Goal: Information Seeking & Learning: Learn about a topic

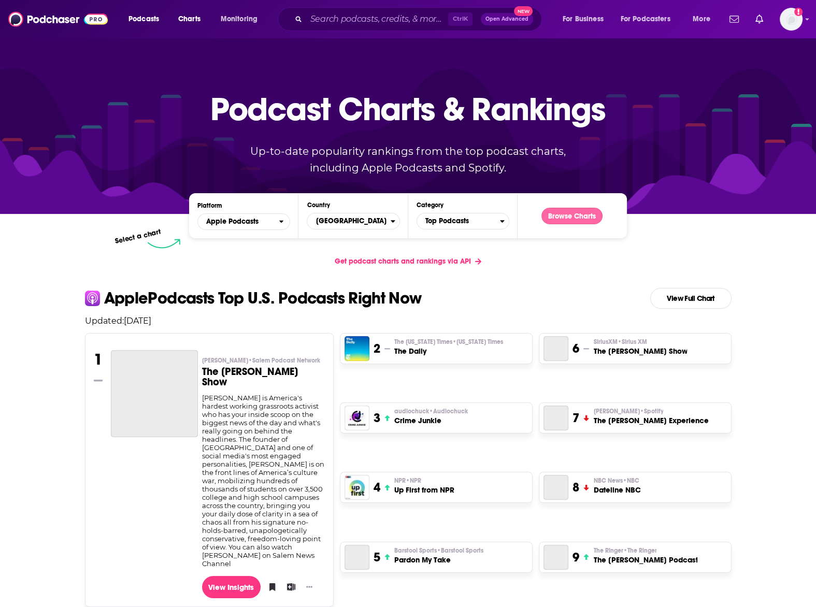
click at [579, 214] on button "Browse Charts" at bounding box center [572, 216] width 61 height 17
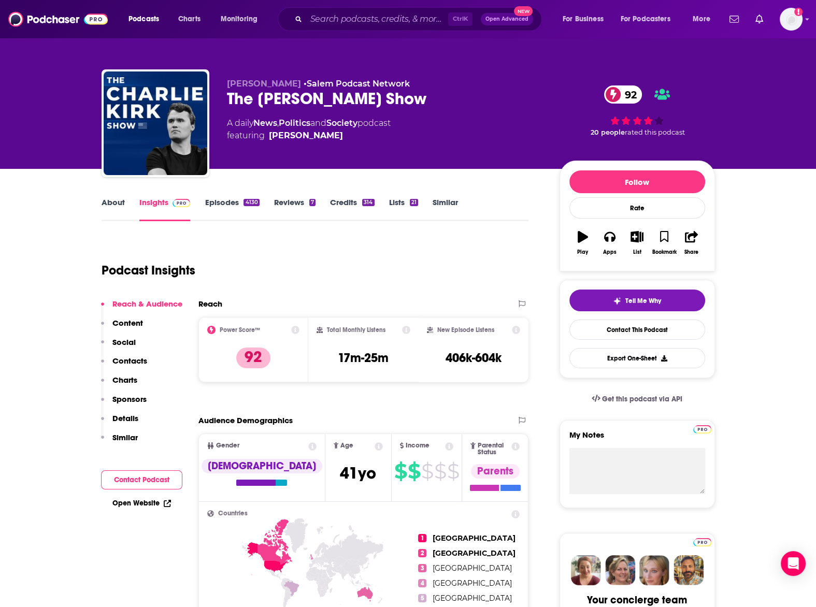
click at [107, 204] on link "About" at bounding box center [113, 209] width 23 height 24
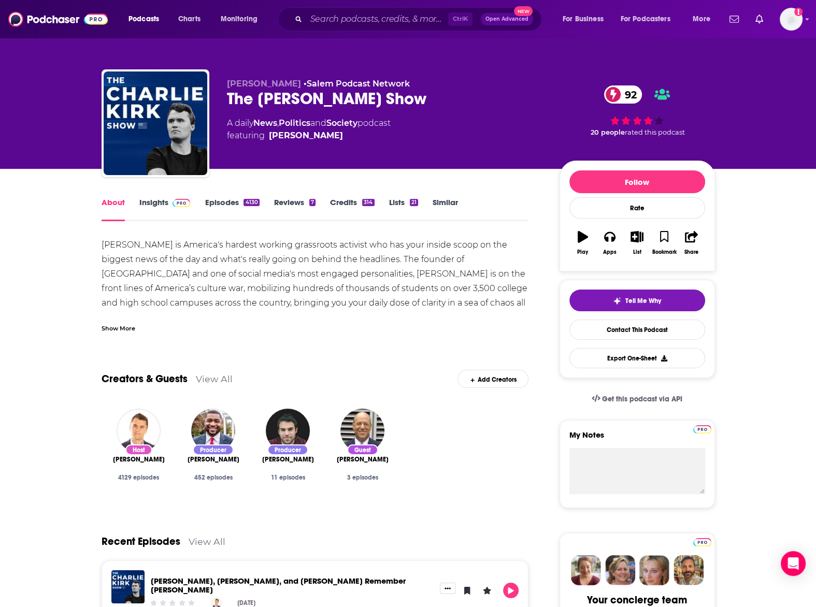
click at [122, 331] on div "Show More" at bounding box center [119, 328] width 34 height 10
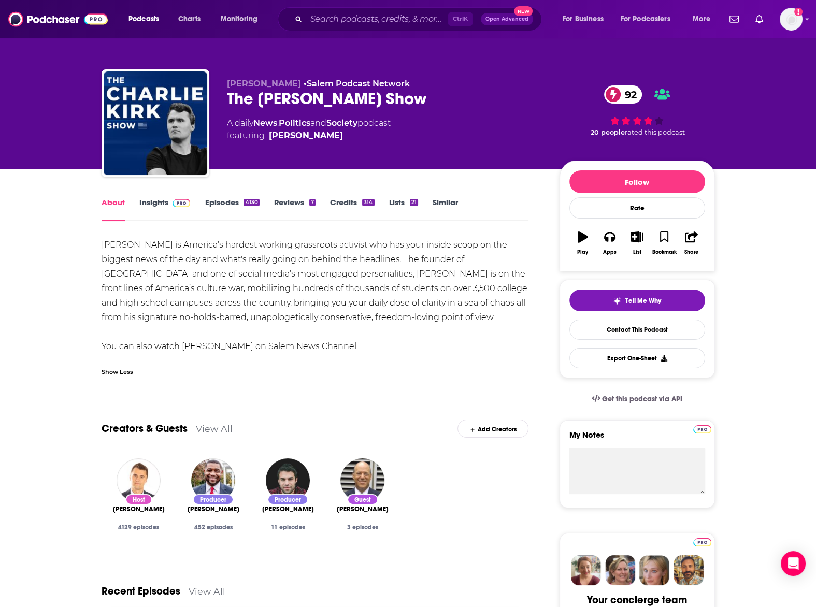
click at [148, 198] on link "Insights" at bounding box center [164, 209] width 51 height 24
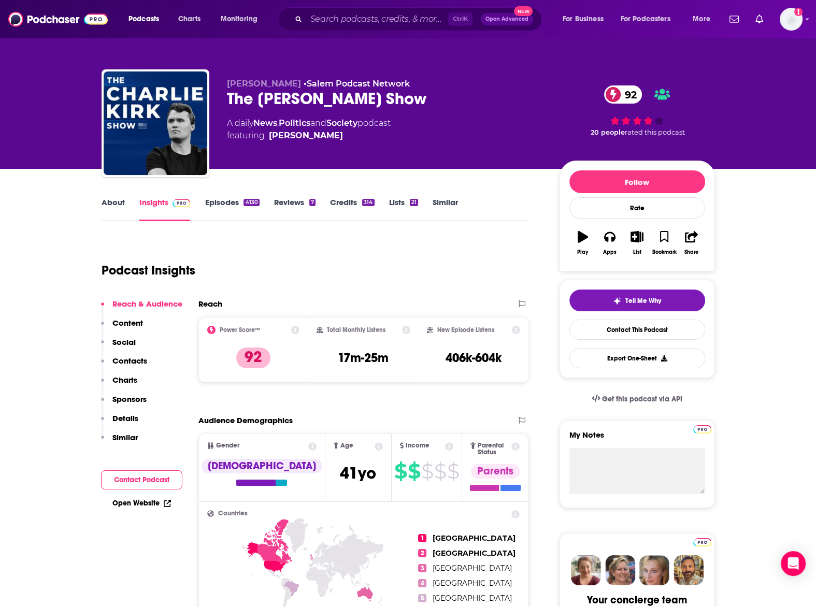
click at [223, 198] on link "Episodes 4130" at bounding box center [232, 209] width 54 height 24
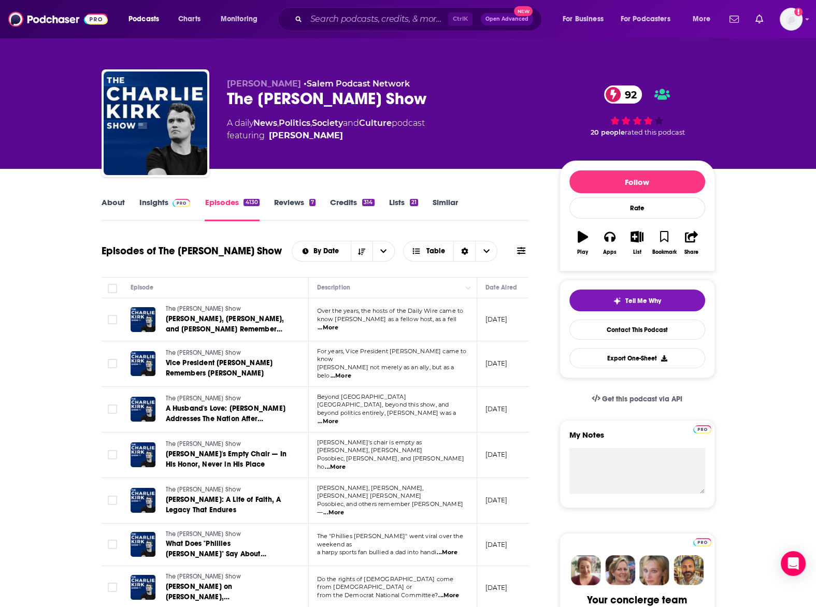
click at [338, 326] on span "...More" at bounding box center [328, 328] width 21 height 8
click at [351, 372] on span "...More" at bounding box center [341, 376] width 21 height 8
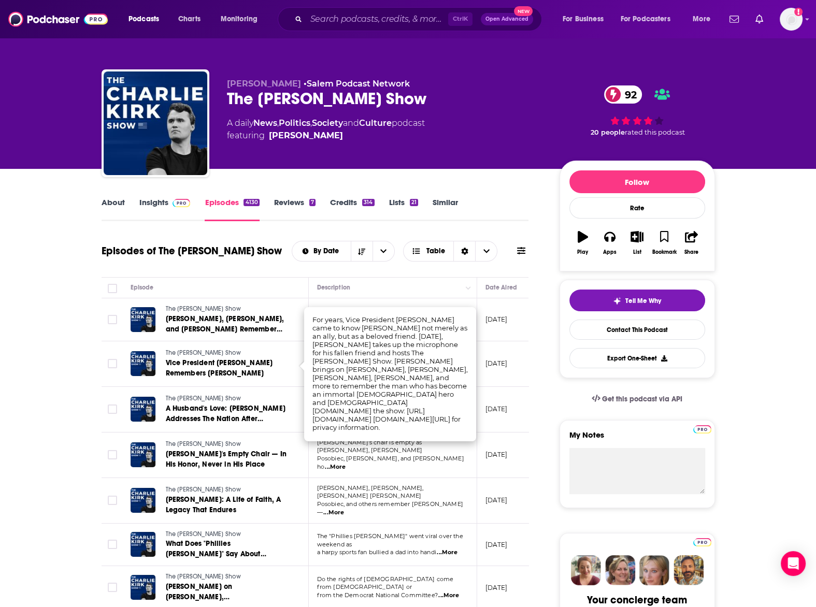
click at [525, 198] on div "About Insights Episodes 4130 Reviews 7 Credits 314 Lists 21 Similar" at bounding box center [316, 208] width 428 height 25
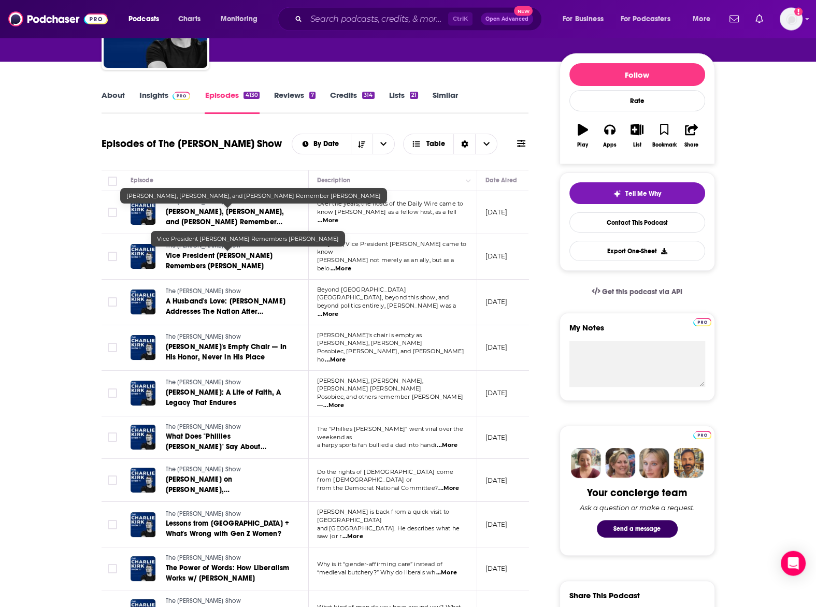
scroll to position [114, 0]
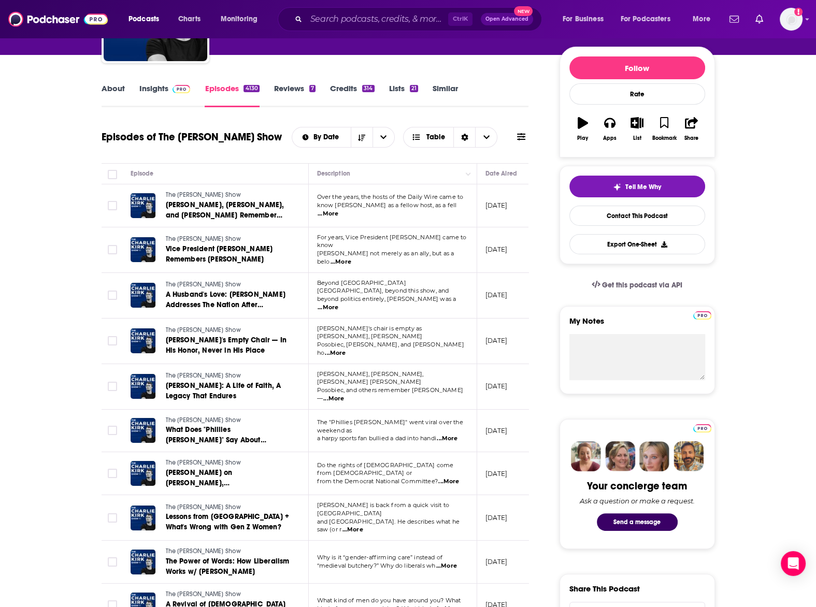
click at [461, 295] on p "beyond politics entirely, [PERSON_NAME] was a ...More" at bounding box center [392, 303] width 151 height 17
click at [453, 300] on td "Beyond [GEOGRAPHIC_DATA] [GEOGRAPHIC_DATA], beyond this show, and beyond politi…" at bounding box center [393, 296] width 168 height 46
click at [338, 304] on span "...More" at bounding box center [328, 308] width 21 height 8
click at [346, 349] on span "...More" at bounding box center [335, 353] width 21 height 8
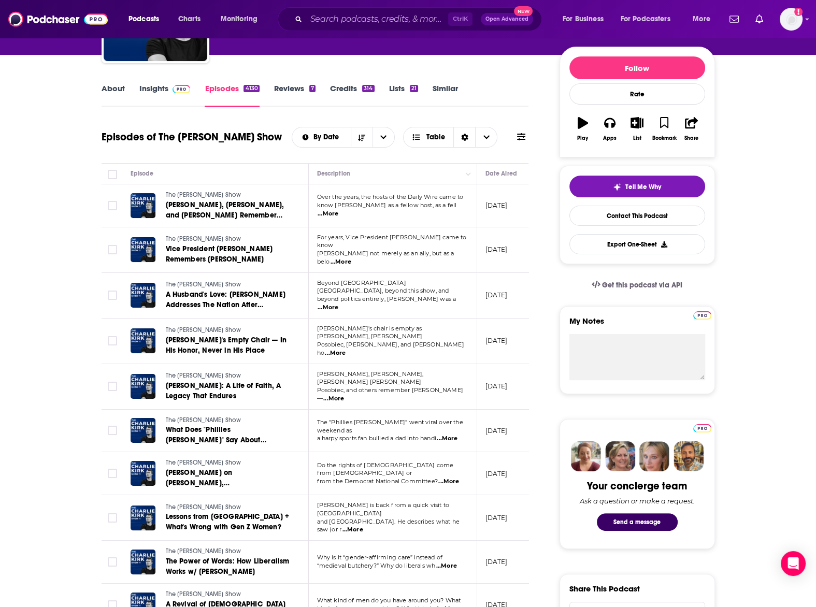
click at [344, 395] on span "...More" at bounding box center [333, 399] width 21 height 8
click at [452, 435] on span "...More" at bounding box center [447, 439] width 21 height 8
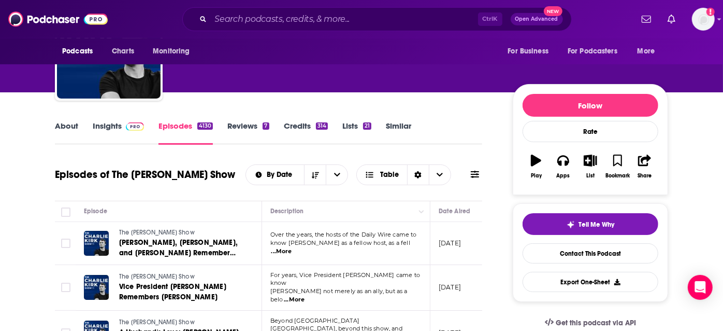
scroll to position [77, 0]
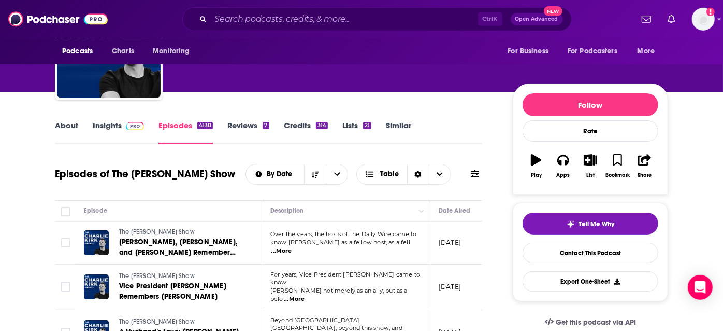
click at [108, 126] on link "Insights" at bounding box center [118, 132] width 51 height 24
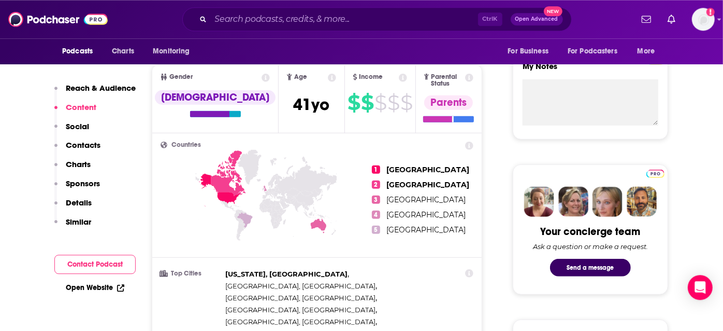
scroll to position [369, 0]
click at [77, 162] on p "Charts" at bounding box center [78, 164] width 25 height 10
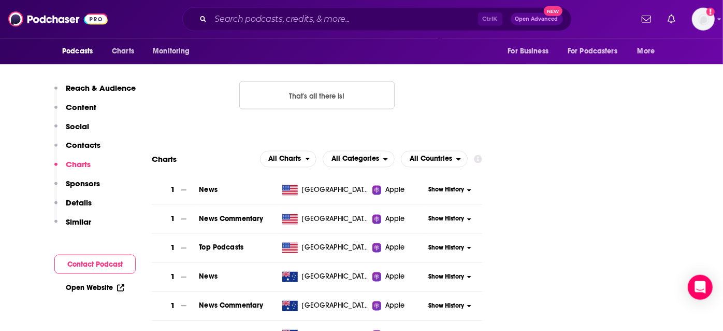
scroll to position [1240, 0]
click at [464, 243] on span "Show History" at bounding box center [447, 247] width 36 height 9
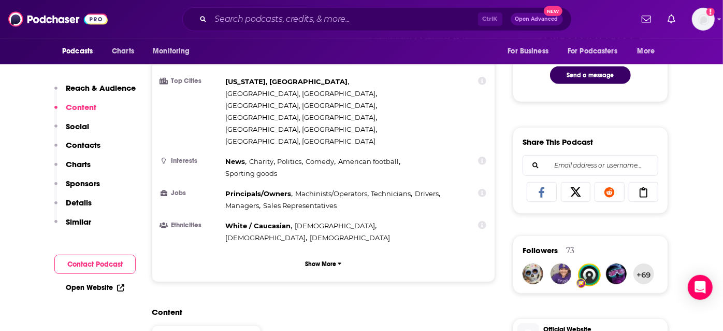
scroll to position [0, 0]
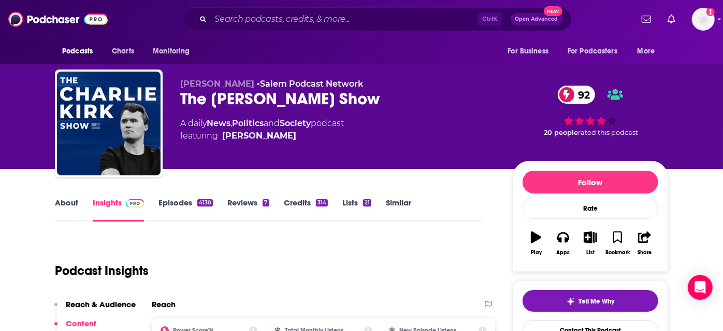
click at [178, 200] on link "Episodes 4130" at bounding box center [186, 209] width 54 height 24
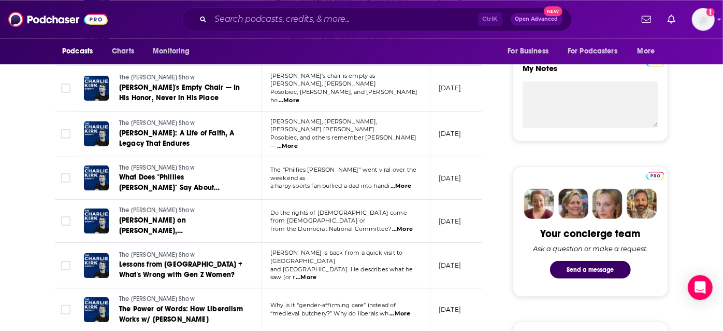
scroll to position [361, 0]
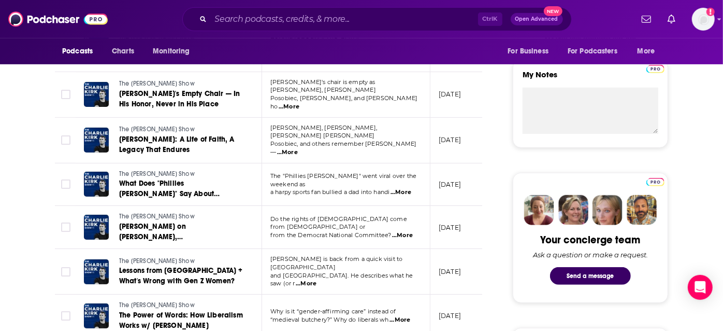
click at [409, 188] on span "...More" at bounding box center [401, 192] width 21 height 8
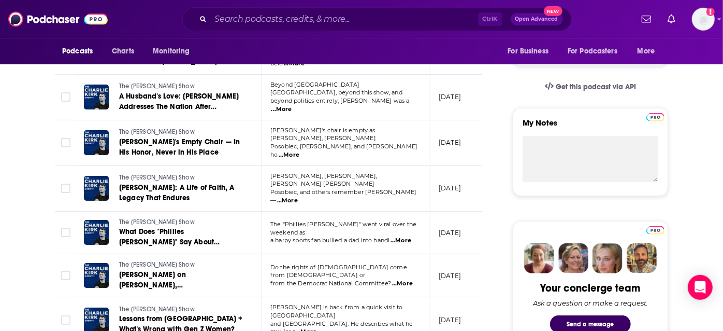
scroll to position [312, 0]
click at [298, 197] on span "...More" at bounding box center [287, 201] width 21 height 8
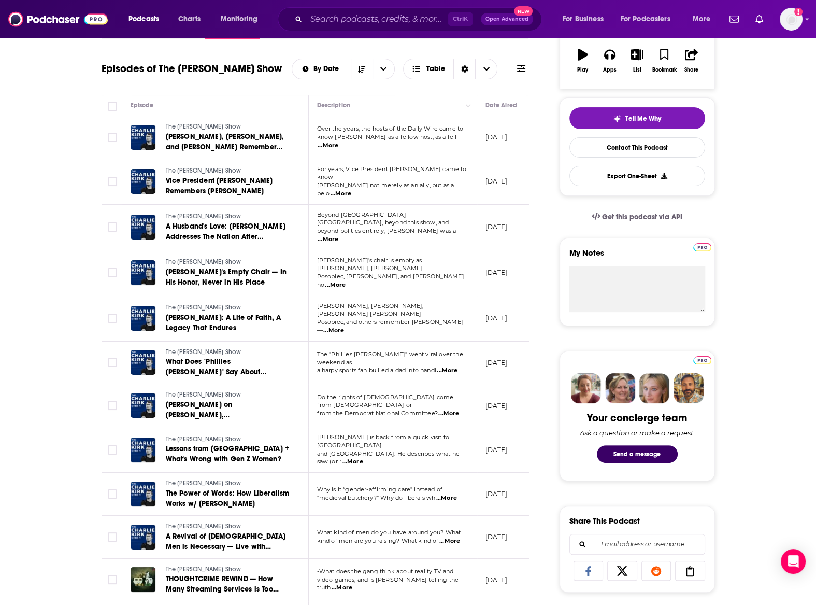
scroll to position [11, 0]
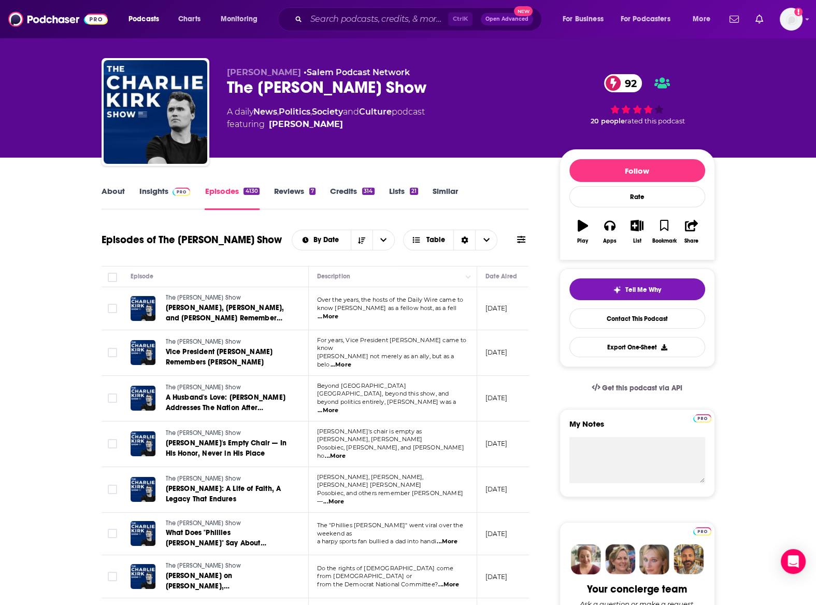
click at [111, 189] on link "About" at bounding box center [113, 198] width 23 height 24
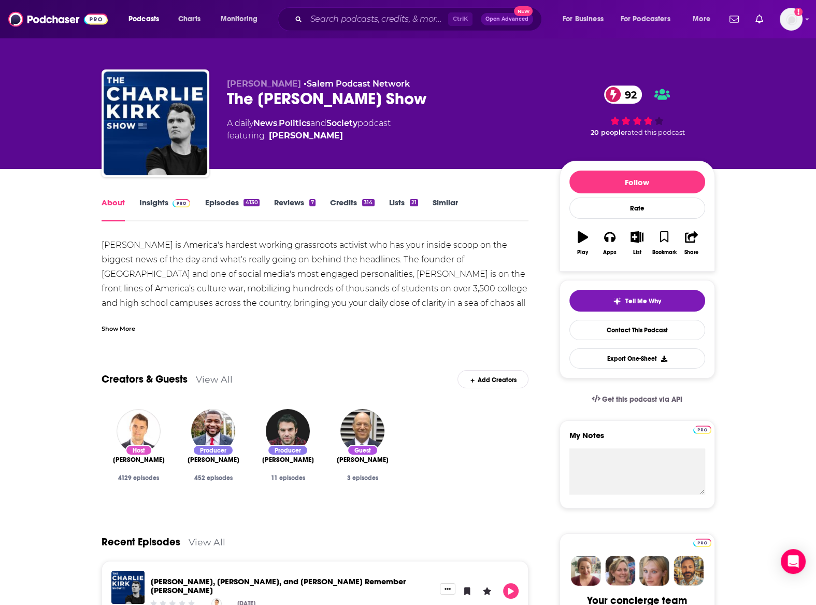
click at [230, 203] on link "Episodes 4130" at bounding box center [232, 209] width 54 height 24
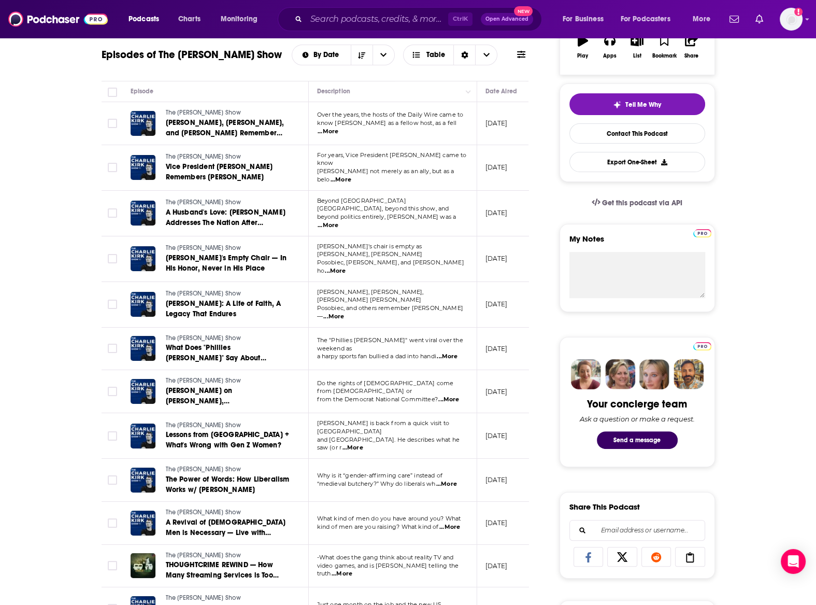
scroll to position [171, 0]
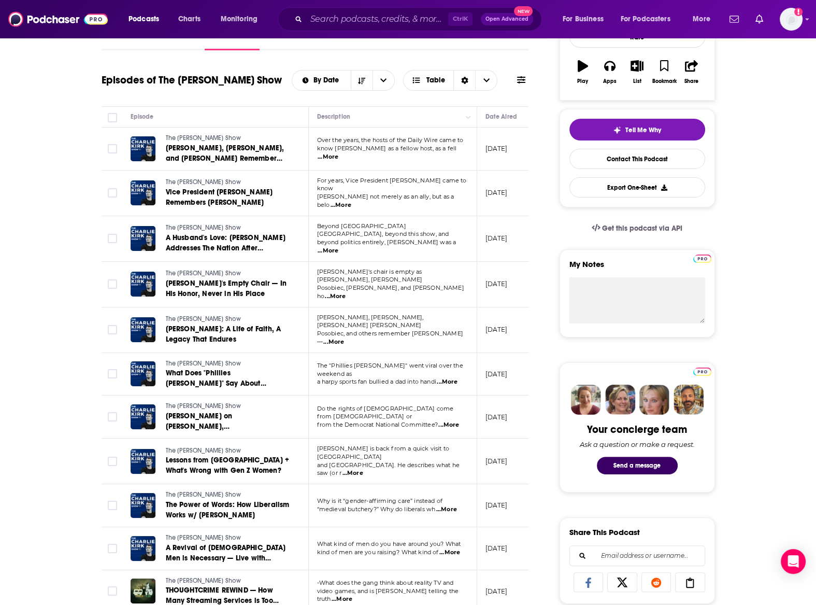
click at [338, 247] on span "...More" at bounding box center [328, 251] width 21 height 8
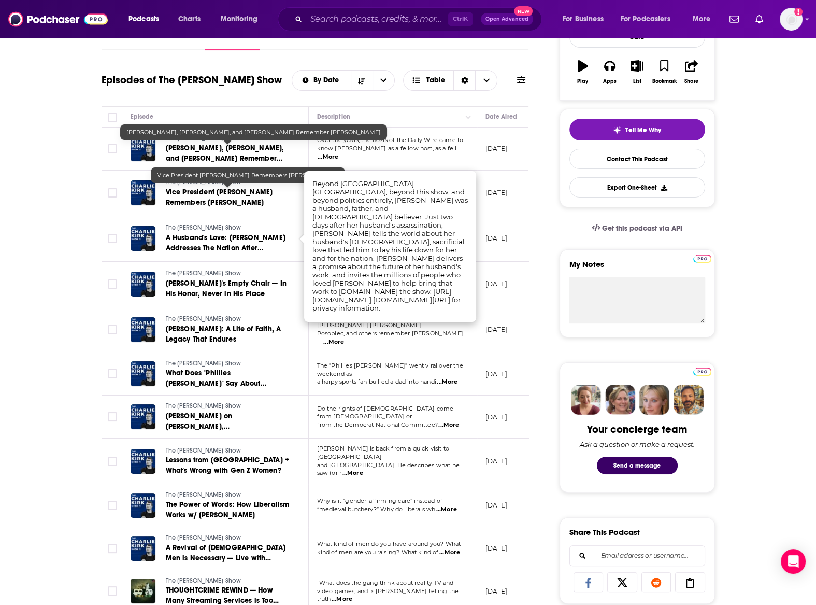
scroll to position [0, 0]
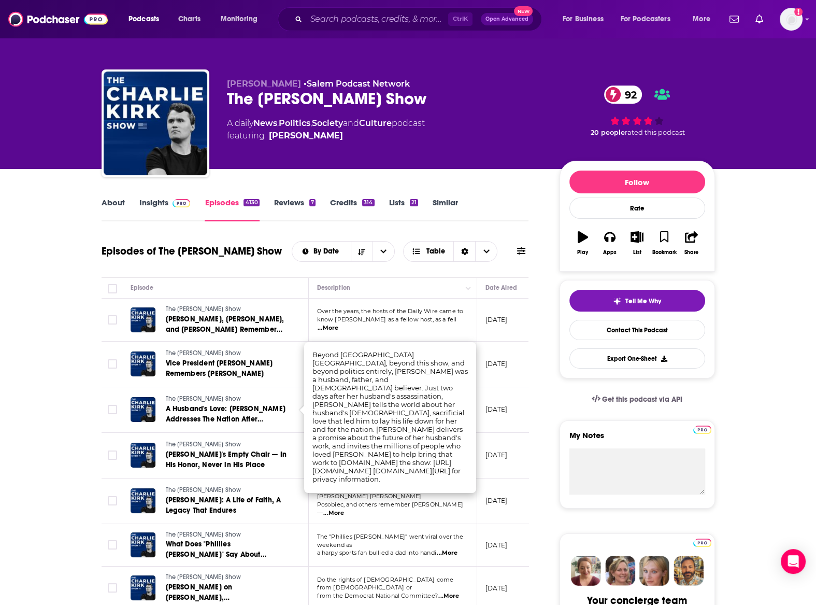
click at [161, 200] on link "Insights" at bounding box center [164, 209] width 51 height 24
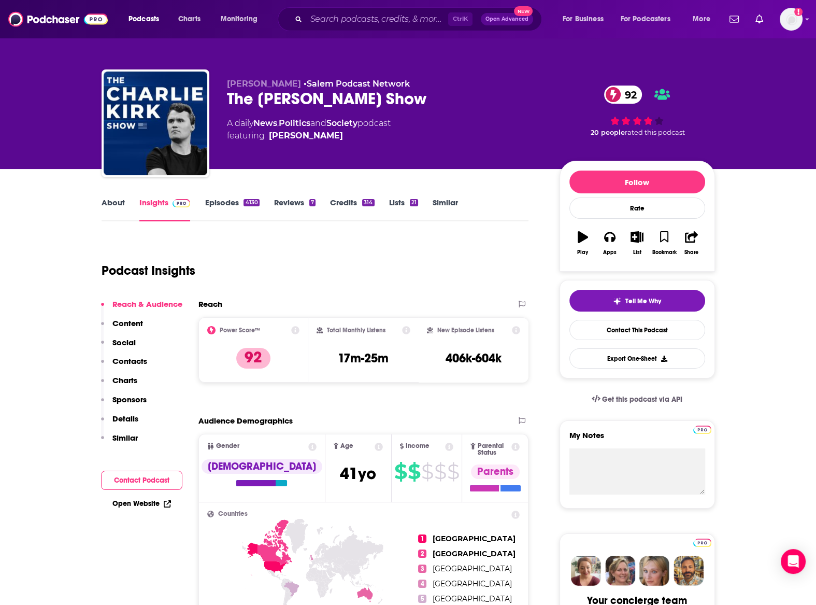
click at [122, 379] on p "Charts" at bounding box center [124, 380] width 25 height 10
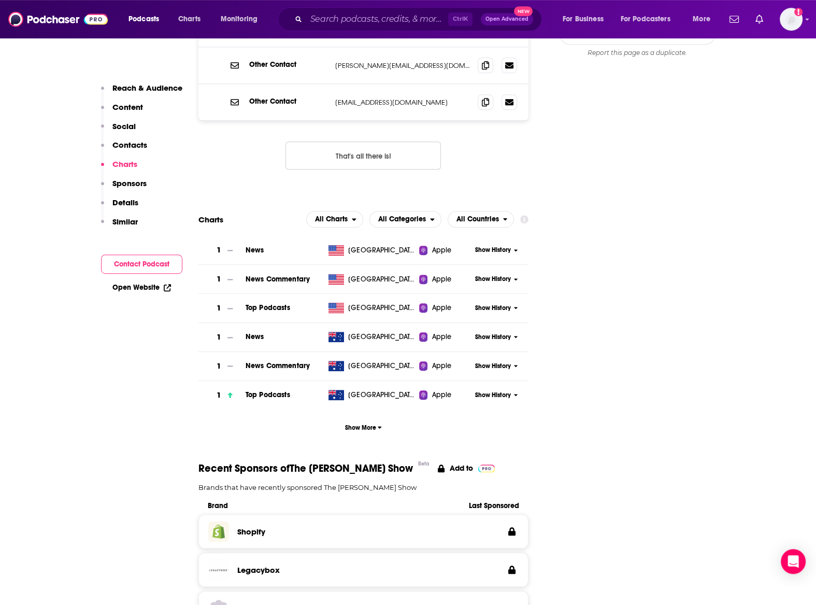
scroll to position [1180, 0]
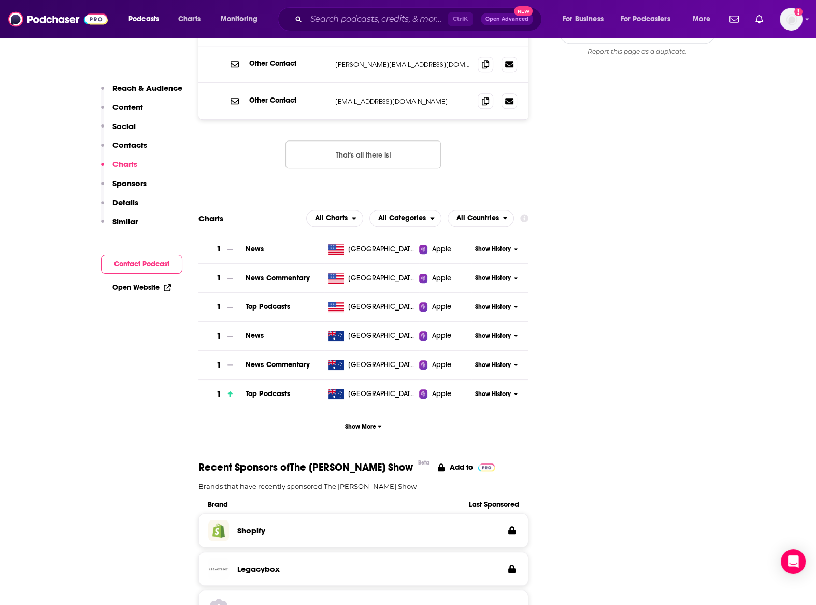
click at [499, 303] on span "Show History" at bounding box center [493, 307] width 36 height 9
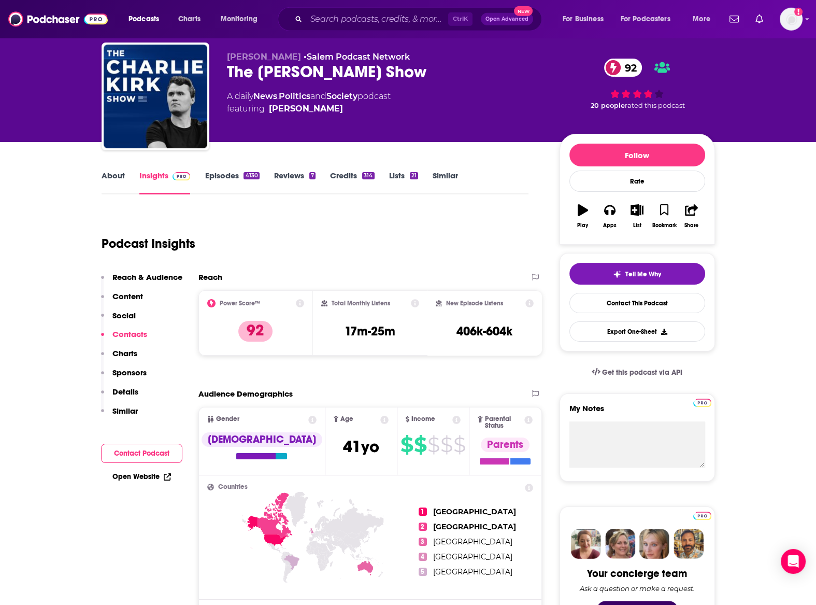
scroll to position [0, 0]
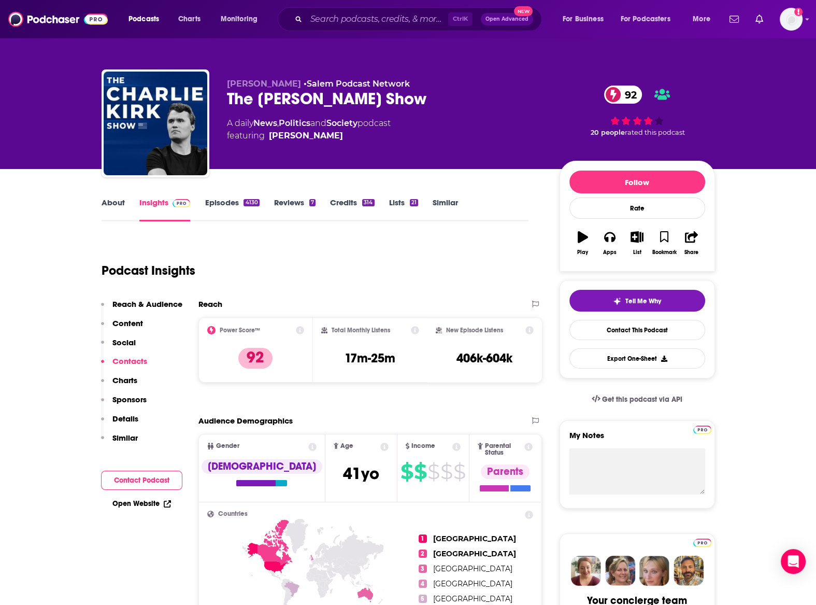
click at [220, 205] on link "Episodes 4130" at bounding box center [232, 209] width 54 height 24
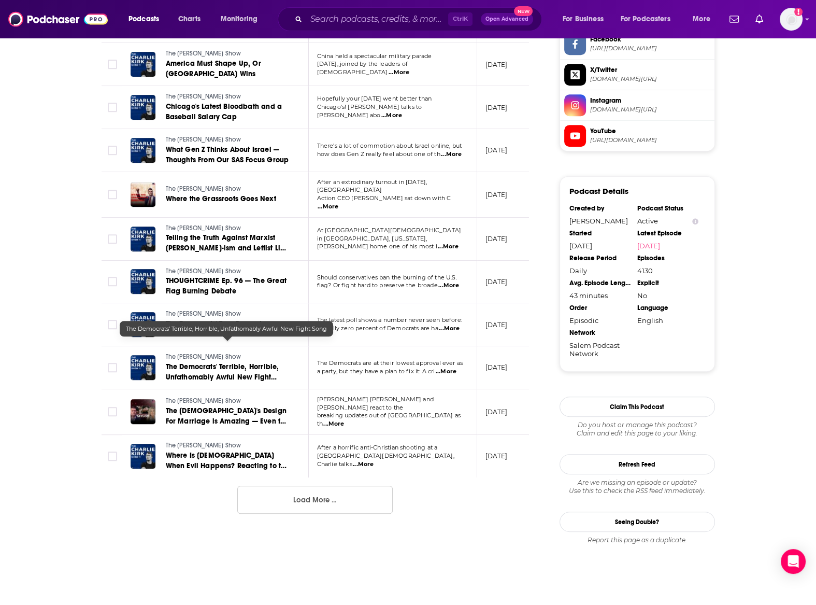
scroll to position [951, 0]
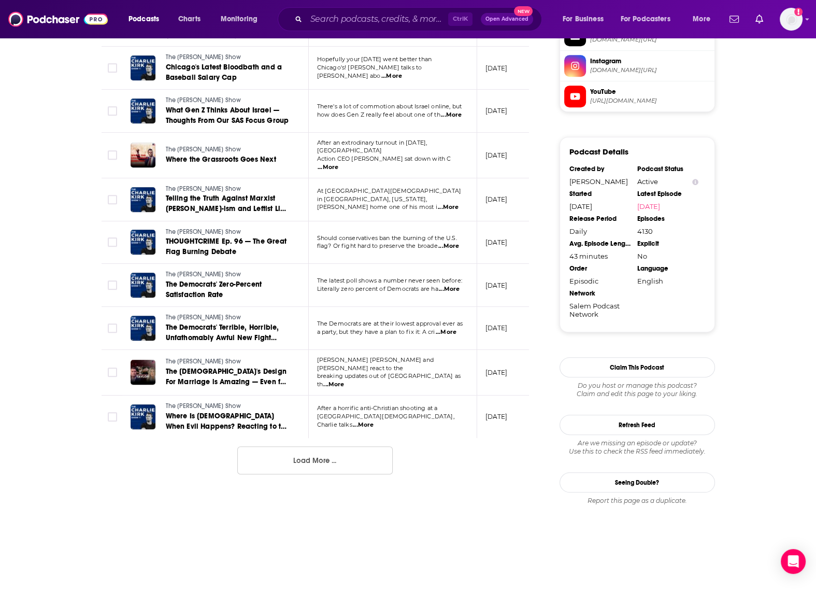
click at [283, 446] on button "Load More ..." at bounding box center [314, 460] width 155 height 28
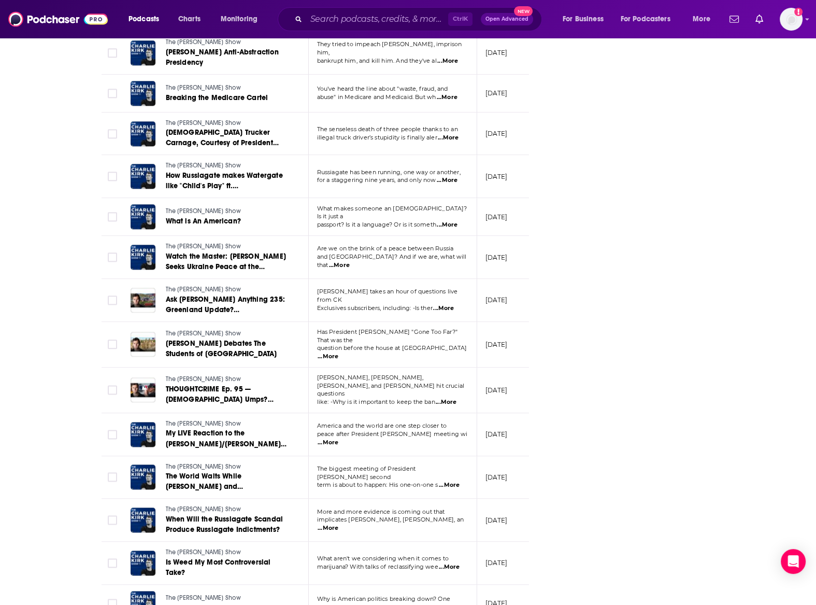
scroll to position [1853, 0]
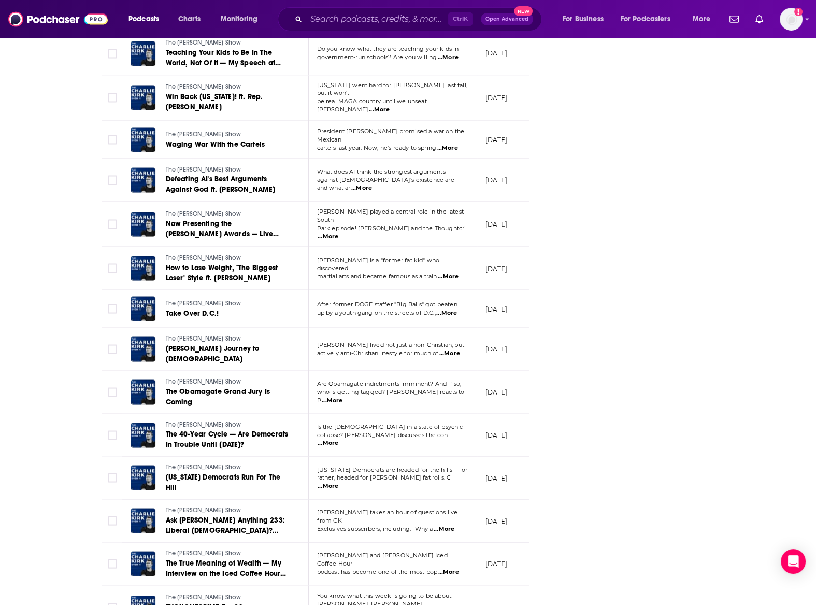
scroll to position [2900, 0]
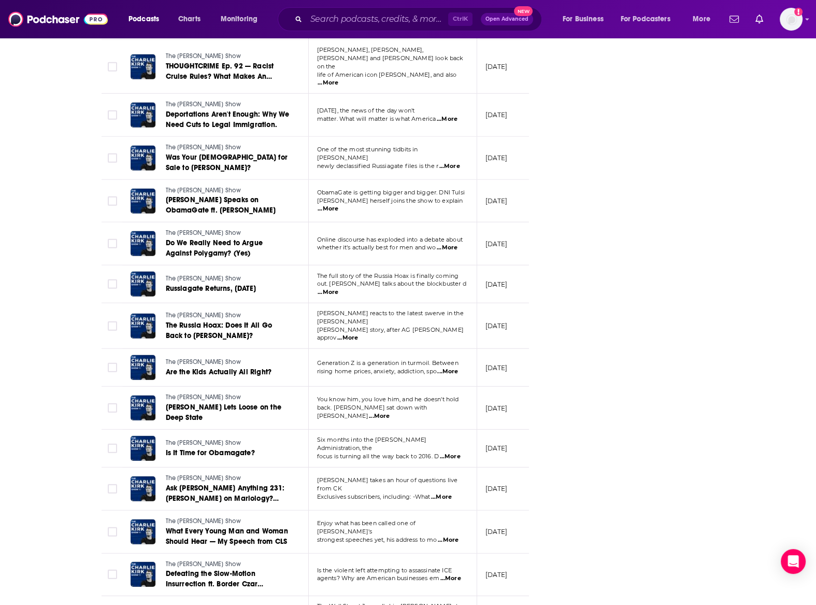
scroll to position [3940, 0]
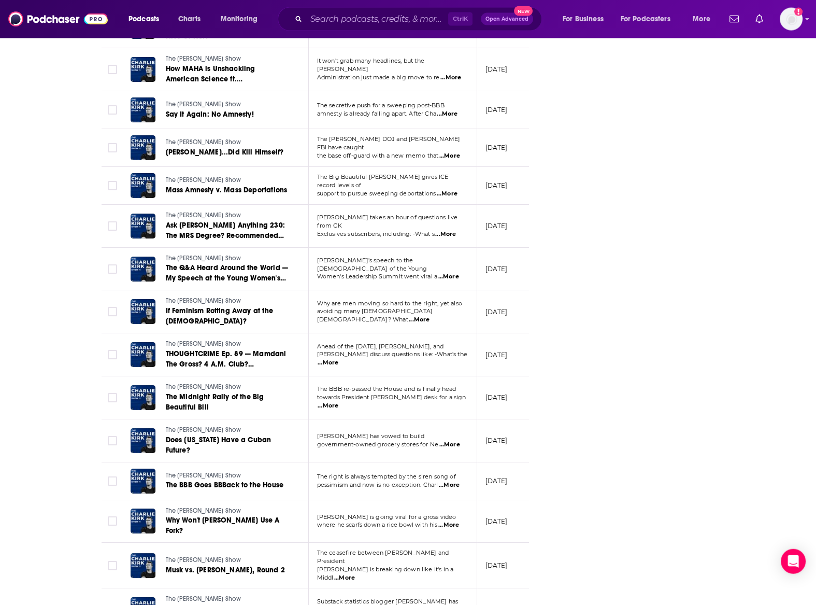
scroll to position [4976, 0]
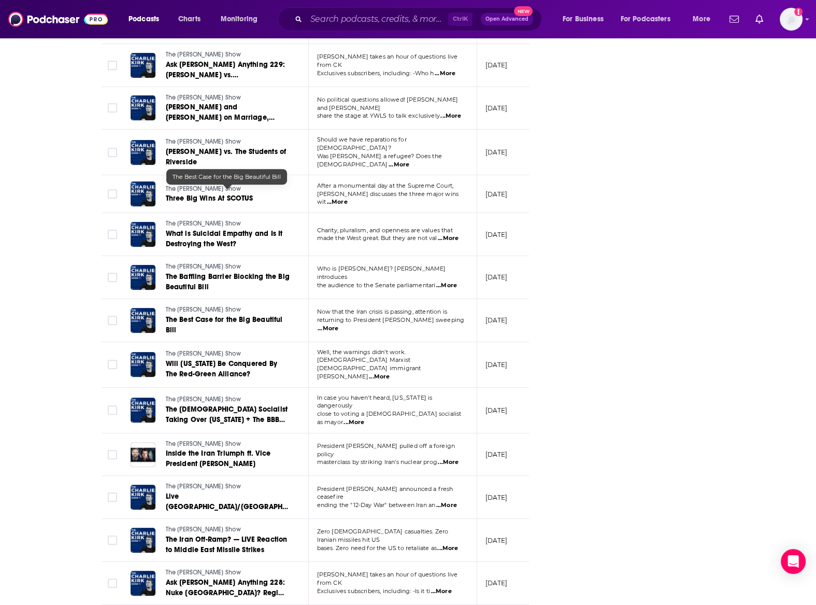
scroll to position [5033, 0]
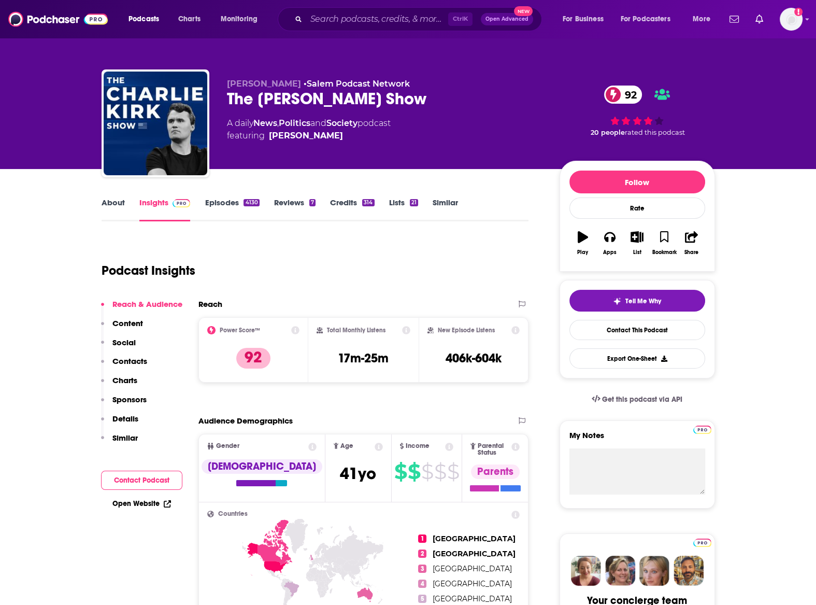
click at [123, 380] on p "Charts" at bounding box center [124, 380] width 25 height 10
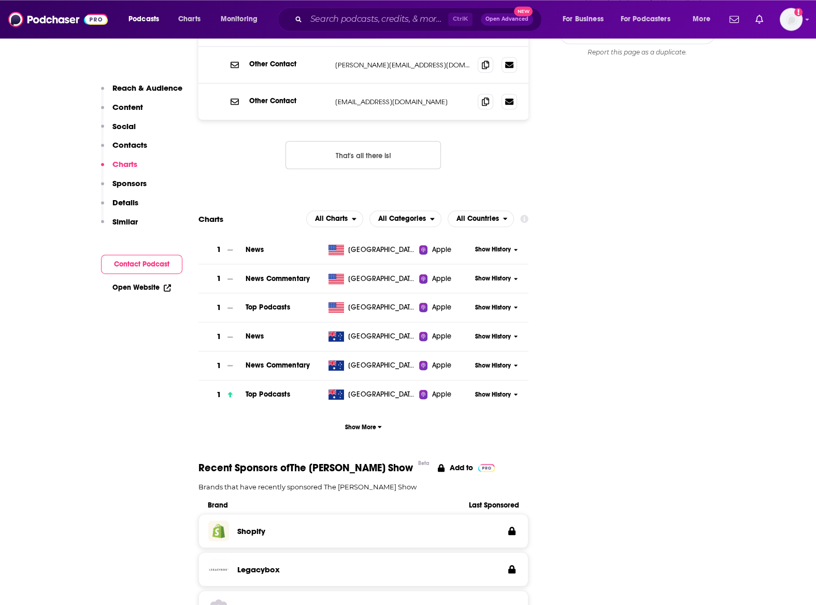
scroll to position [1180, 0]
click at [505, 303] on span "Show History" at bounding box center [493, 307] width 36 height 9
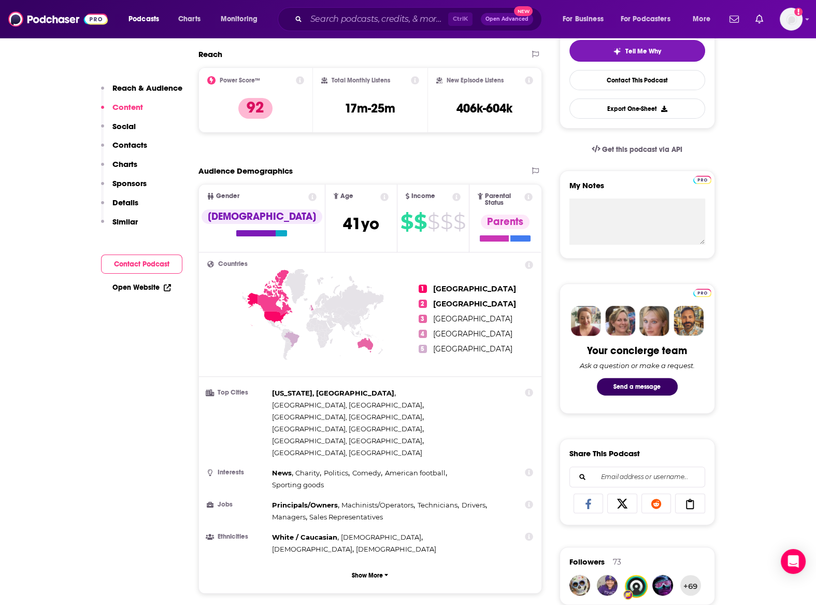
scroll to position [211, 0]
